Goal: Complete application form

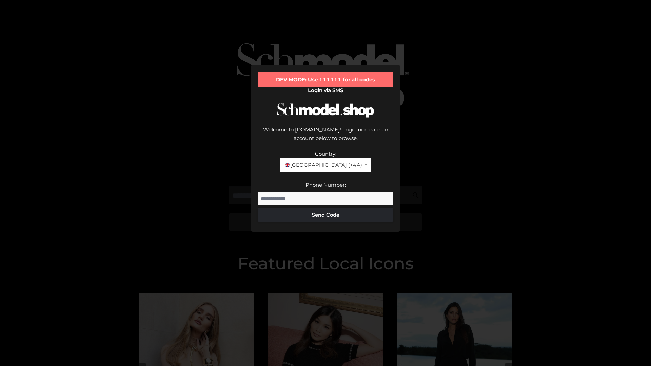
click at [325, 192] on input "Phone Number:" at bounding box center [326, 199] width 136 height 14
type input "**********"
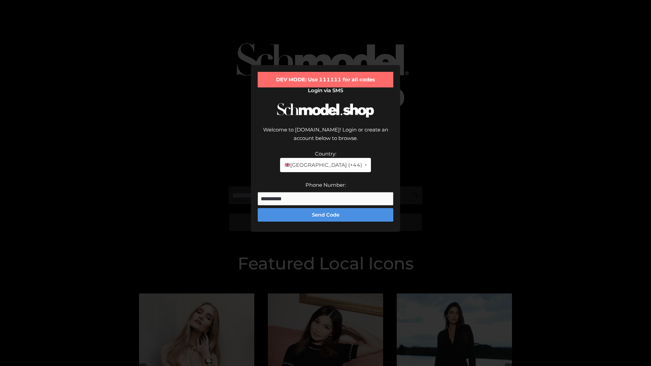
click at [325, 208] on button "Send Code" at bounding box center [326, 215] width 136 height 14
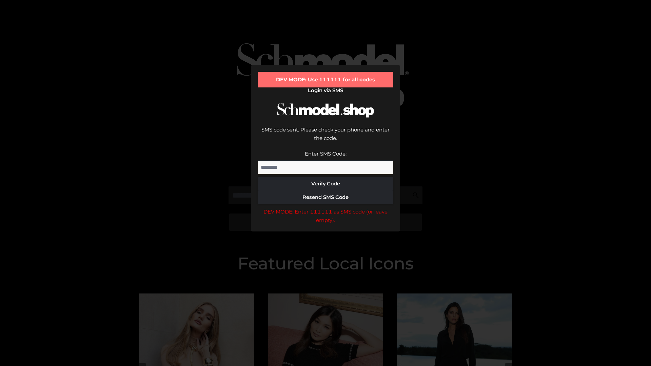
click at [325, 161] on input "Enter SMS Code:" at bounding box center [326, 168] width 136 height 14
type input "******"
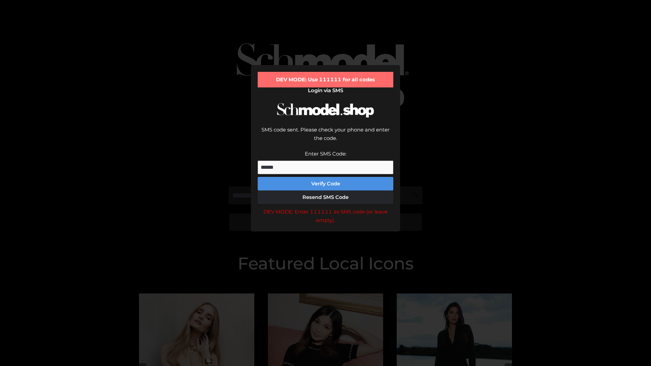
click at [325, 177] on button "Verify Code" at bounding box center [326, 184] width 136 height 14
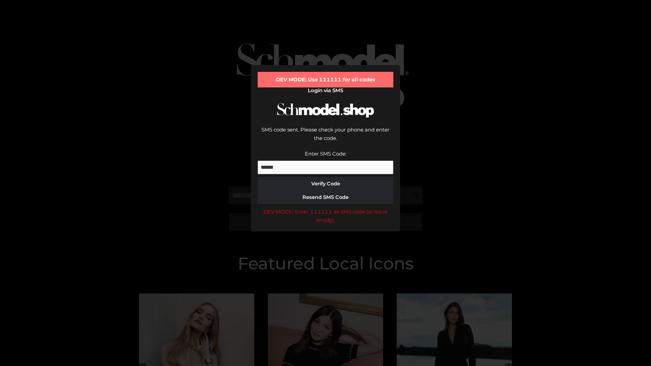
click at [325, 208] on div "DEV MODE: Enter 111111 as SMS code (or leave empty)." at bounding box center [326, 216] width 136 height 17
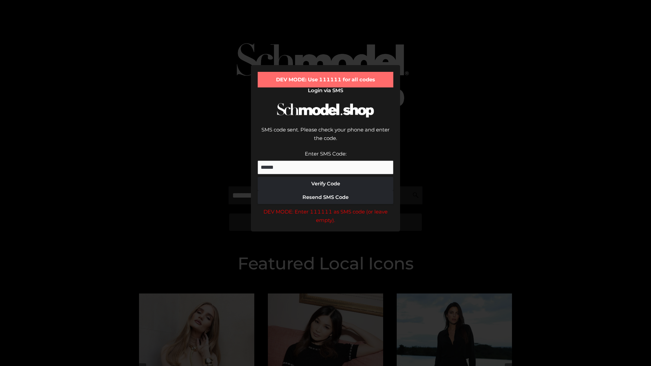
click at [325, 208] on div "DEV MODE: Enter 111111 as SMS code (or leave empty)." at bounding box center [326, 216] width 136 height 17
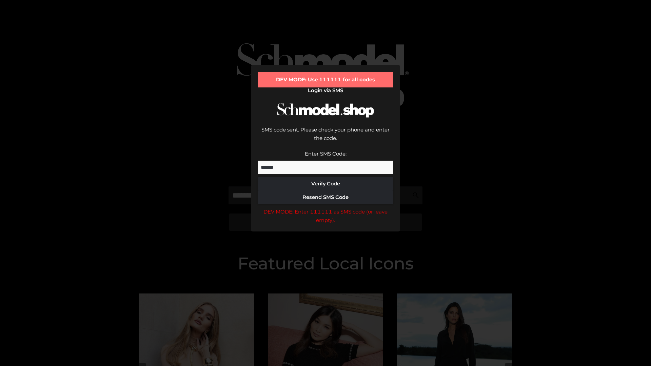
click at [325, 208] on div "DEV MODE: Enter 111111 as SMS code (or leave empty)." at bounding box center [326, 216] width 136 height 17
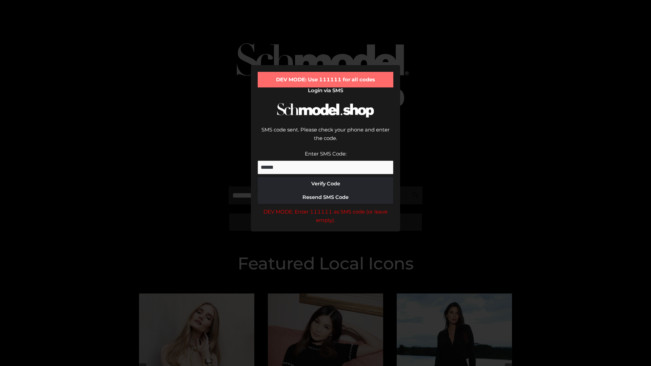
click at [325, 208] on div "DEV MODE: Enter 111111 as SMS code (or leave empty)." at bounding box center [326, 216] width 136 height 17
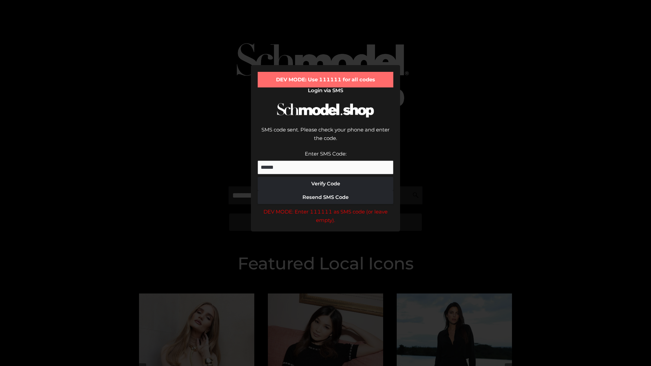
click at [325, 208] on div "DEV MODE: Enter 111111 as SMS code (or leave empty)." at bounding box center [326, 216] width 136 height 17
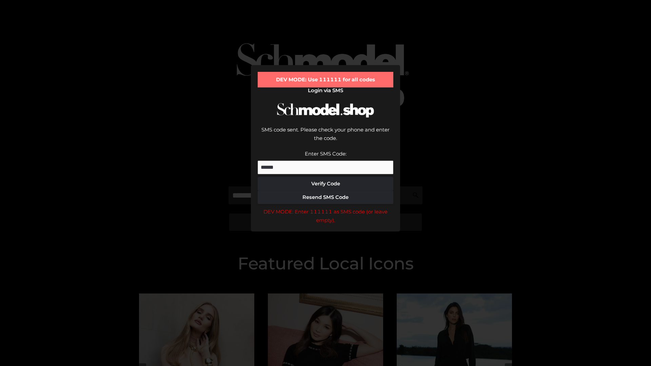
click at [325, 208] on div "DEV MODE: Enter 111111 as SMS code (or leave empty)." at bounding box center [326, 216] width 136 height 17
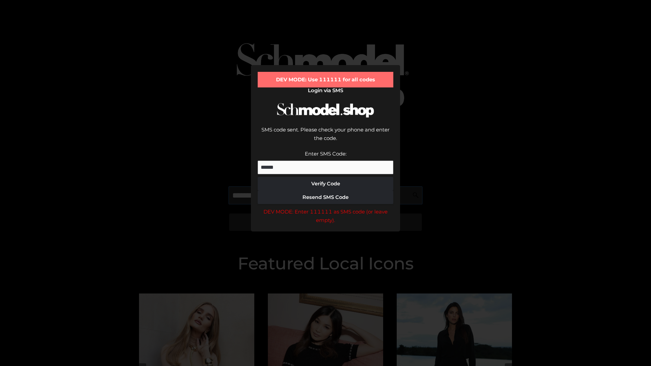
scroll to position [0, 35]
click at [325, 208] on div "DEV MODE: Enter 111111 as SMS code (or leave empty)." at bounding box center [326, 216] width 136 height 17
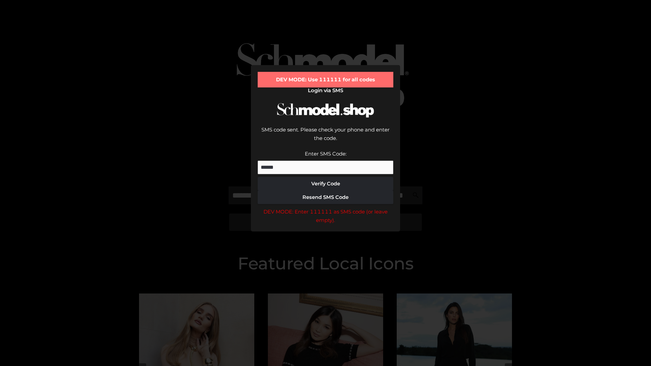
click at [325, 208] on div "DEV MODE: Enter 111111 as SMS code (or leave empty)." at bounding box center [326, 216] width 136 height 17
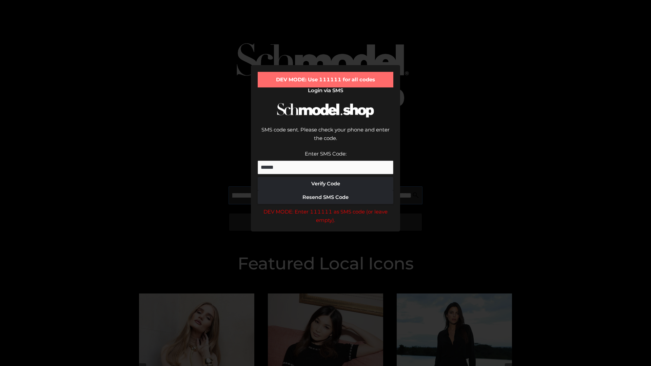
scroll to position [0, 74]
click at [325, 208] on div "DEV MODE: Enter 111111 as SMS code (or leave empty)." at bounding box center [326, 216] width 136 height 17
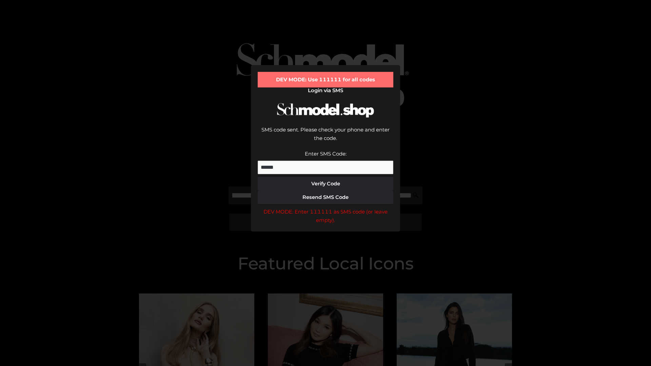
click at [325, 208] on div "DEV MODE: Enter 111111 as SMS code (or leave empty)." at bounding box center [326, 216] width 136 height 17
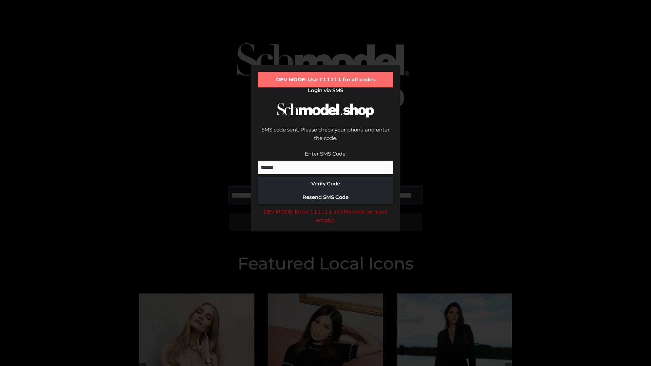
scroll to position [0, 115]
click at [325, 208] on div "DEV MODE: Enter 111111 as SMS code (or leave empty)." at bounding box center [326, 216] width 136 height 17
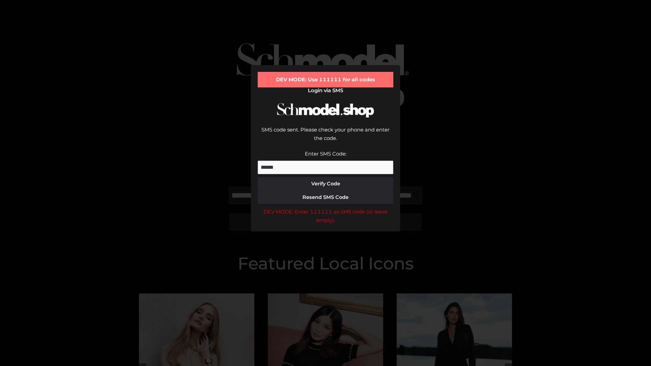
click at [325, 208] on div "DEV MODE: Enter 111111 as SMS code (or leave empty)." at bounding box center [326, 216] width 136 height 17
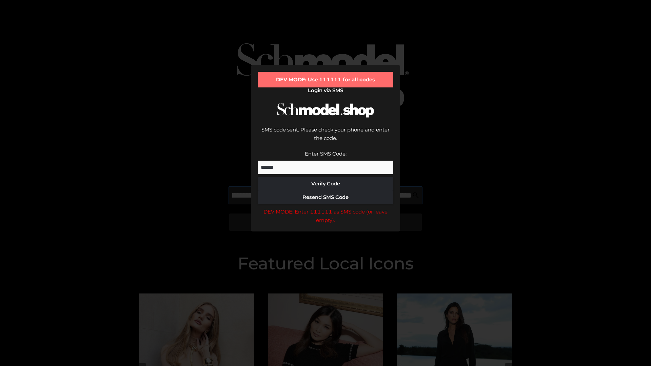
scroll to position [0, 158]
click at [325, 208] on div "DEV MODE: Enter 111111 as SMS code (or leave empty)." at bounding box center [326, 216] width 136 height 17
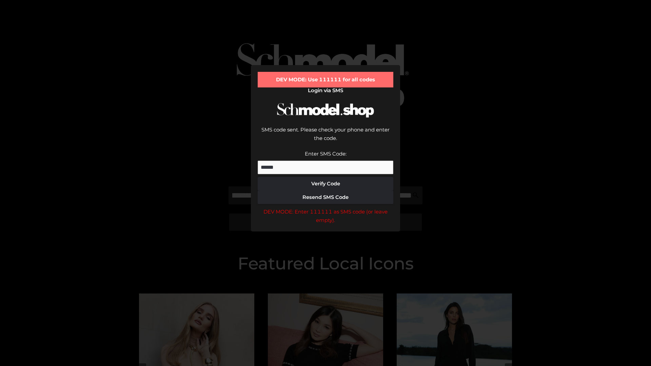
click at [325, 208] on div "DEV MODE: Enter 111111 as SMS code (or leave empty)." at bounding box center [326, 216] width 136 height 17
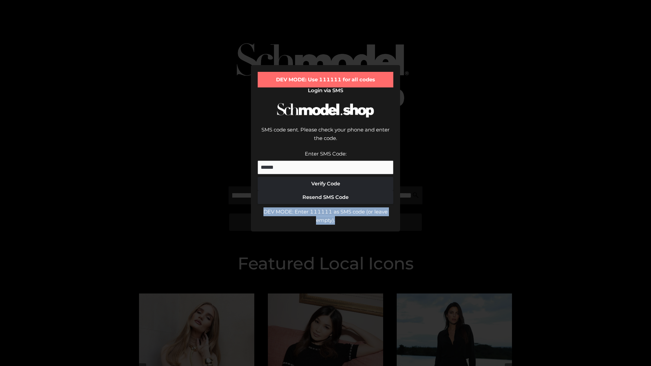
scroll to position [0, 0]
type input "**********"
